Goal: Navigation & Orientation: Find specific page/section

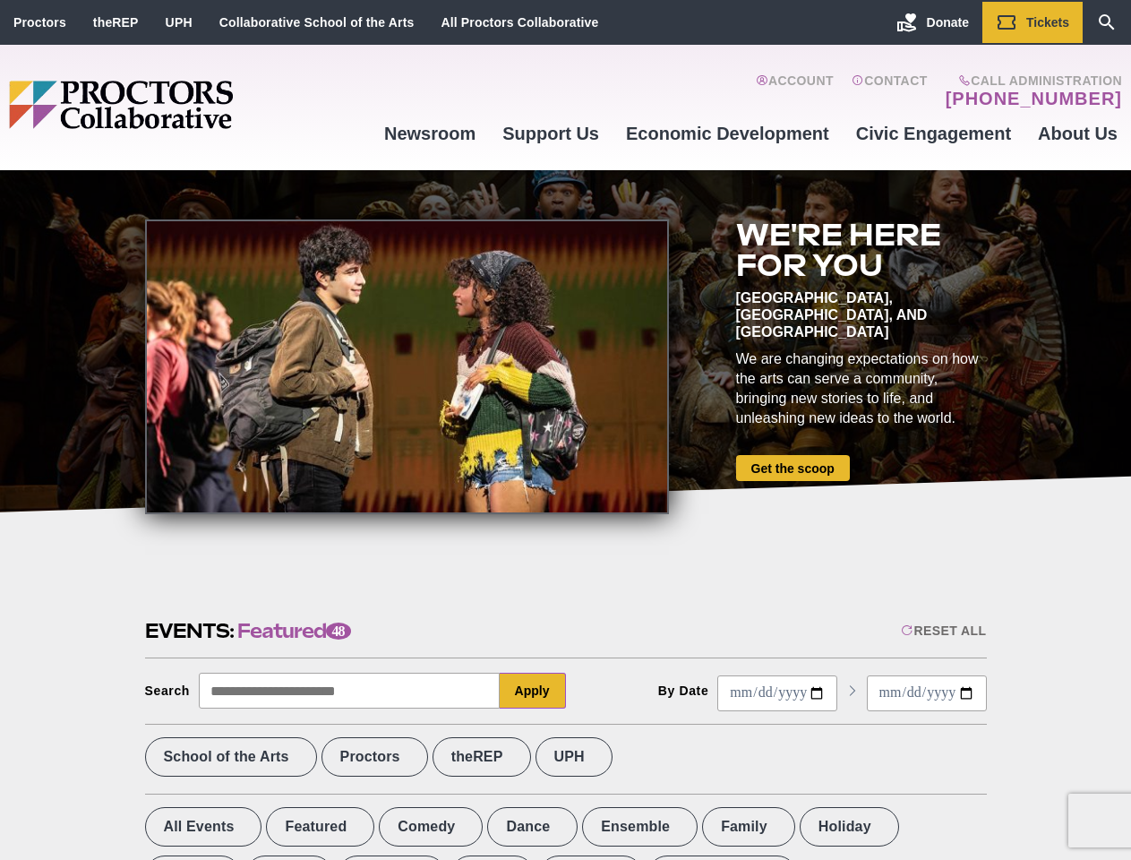
click at [565, 430] on div at bounding box center [407, 366] width 524 height 295
click at [942, 630] on div "Reset All" at bounding box center [943, 630] width 85 height 14
click at [533, 690] on button "Apply" at bounding box center [533, 690] width 66 height 36
